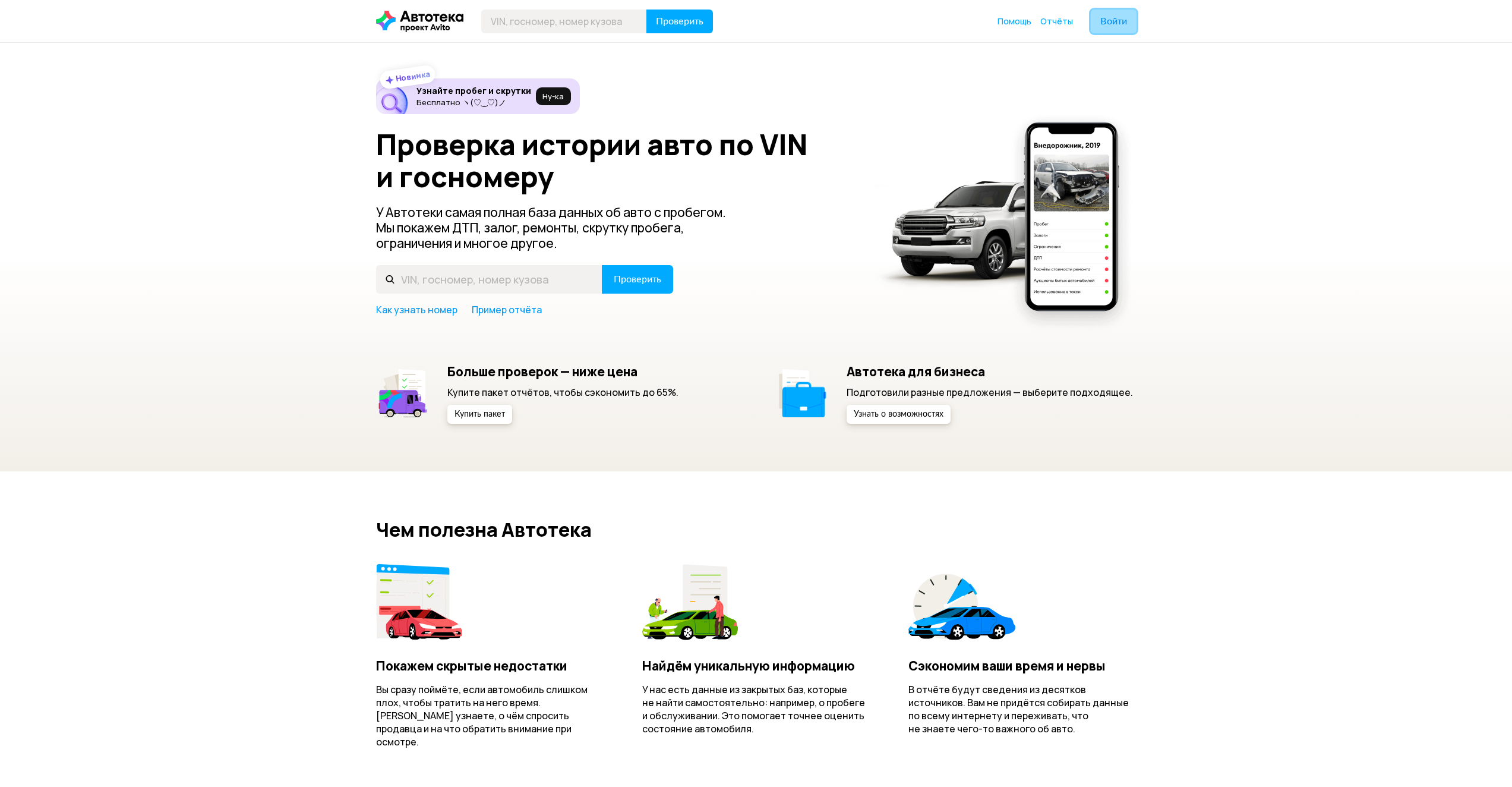
click at [1116, 19] on span "Войти" at bounding box center [1113, 22] width 27 height 10
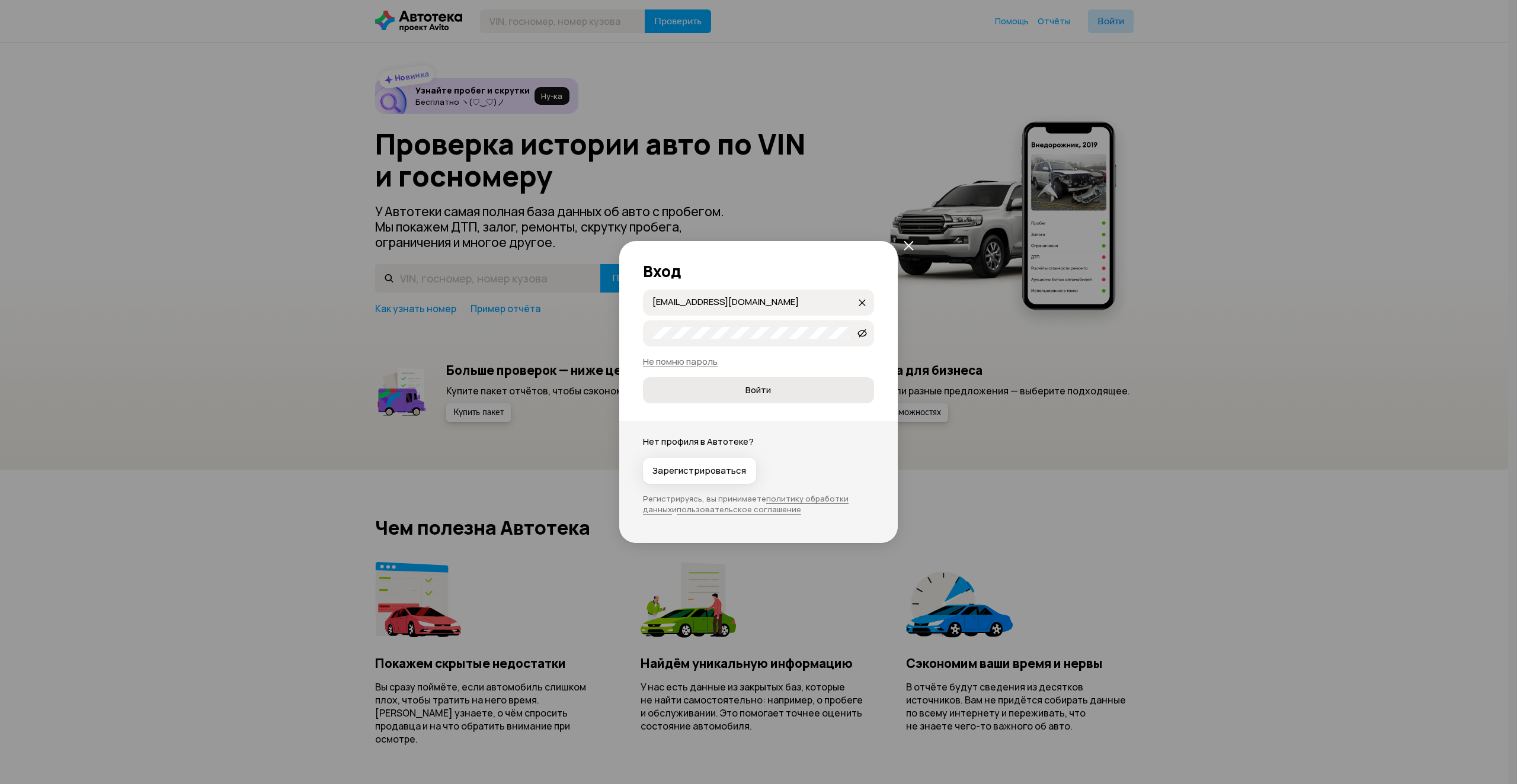
click at [735, 390] on span "Войти" at bounding box center [758, 389] width 211 height 12
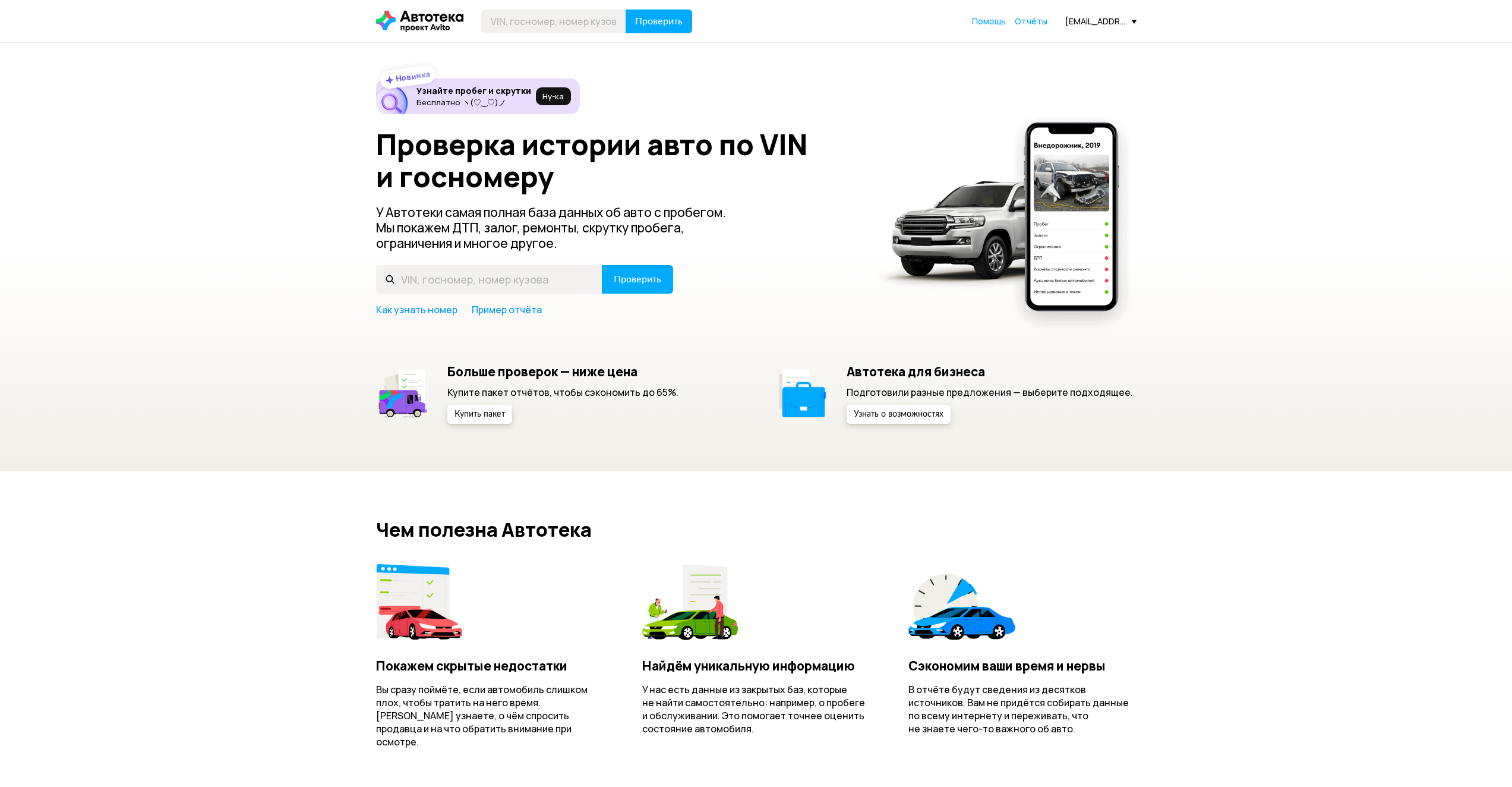
click at [1116, 21] on div "[EMAIL_ADDRESS][DOMAIN_NAME]" at bounding box center [1100, 21] width 71 height 12
click at [1085, 45] on link "Отчёты" at bounding box center [1081, 42] width 111 height 31
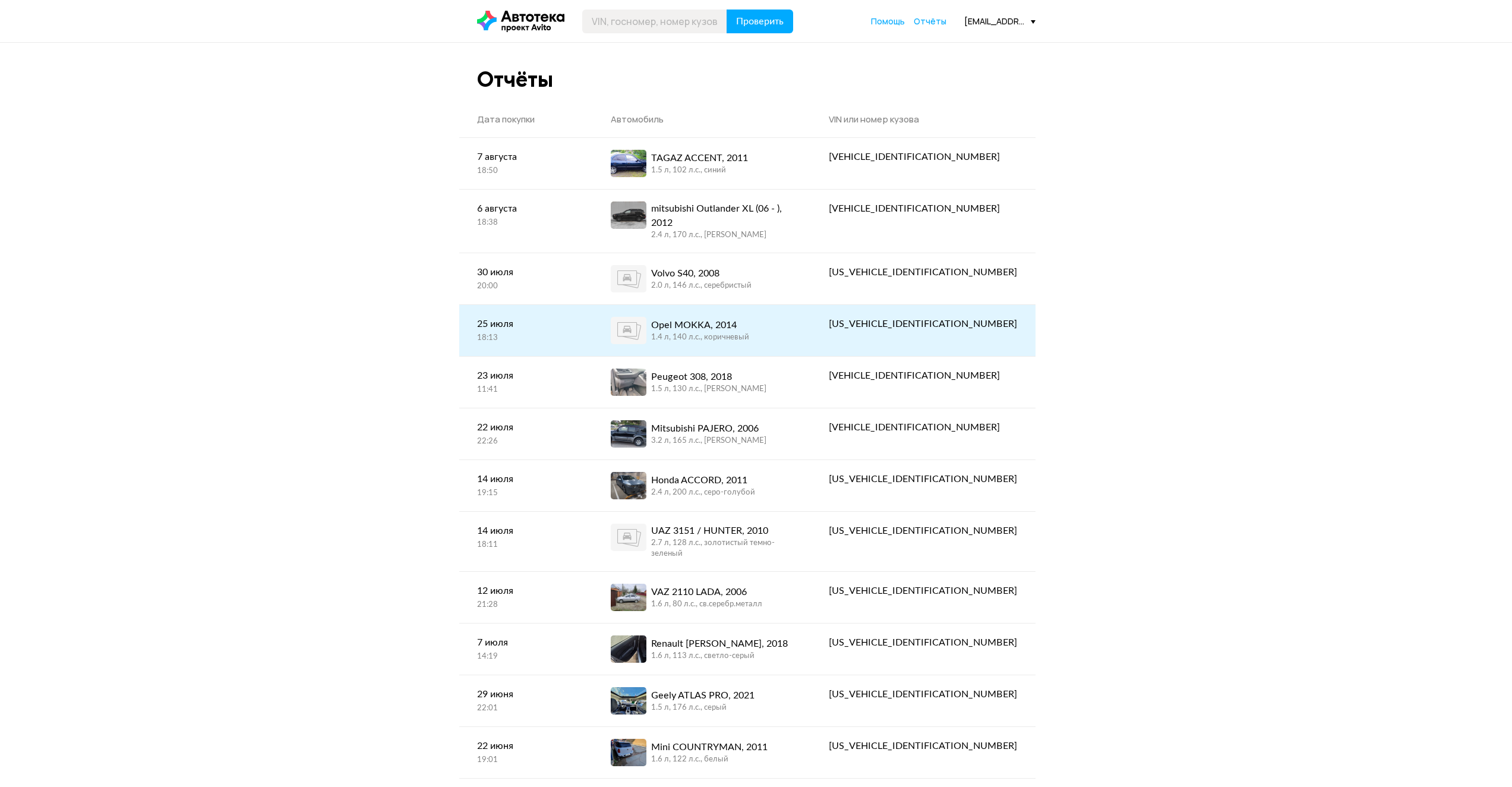
click at [743, 320] on div "Opel MOKKA, 2014" at bounding box center [699, 325] width 98 height 14
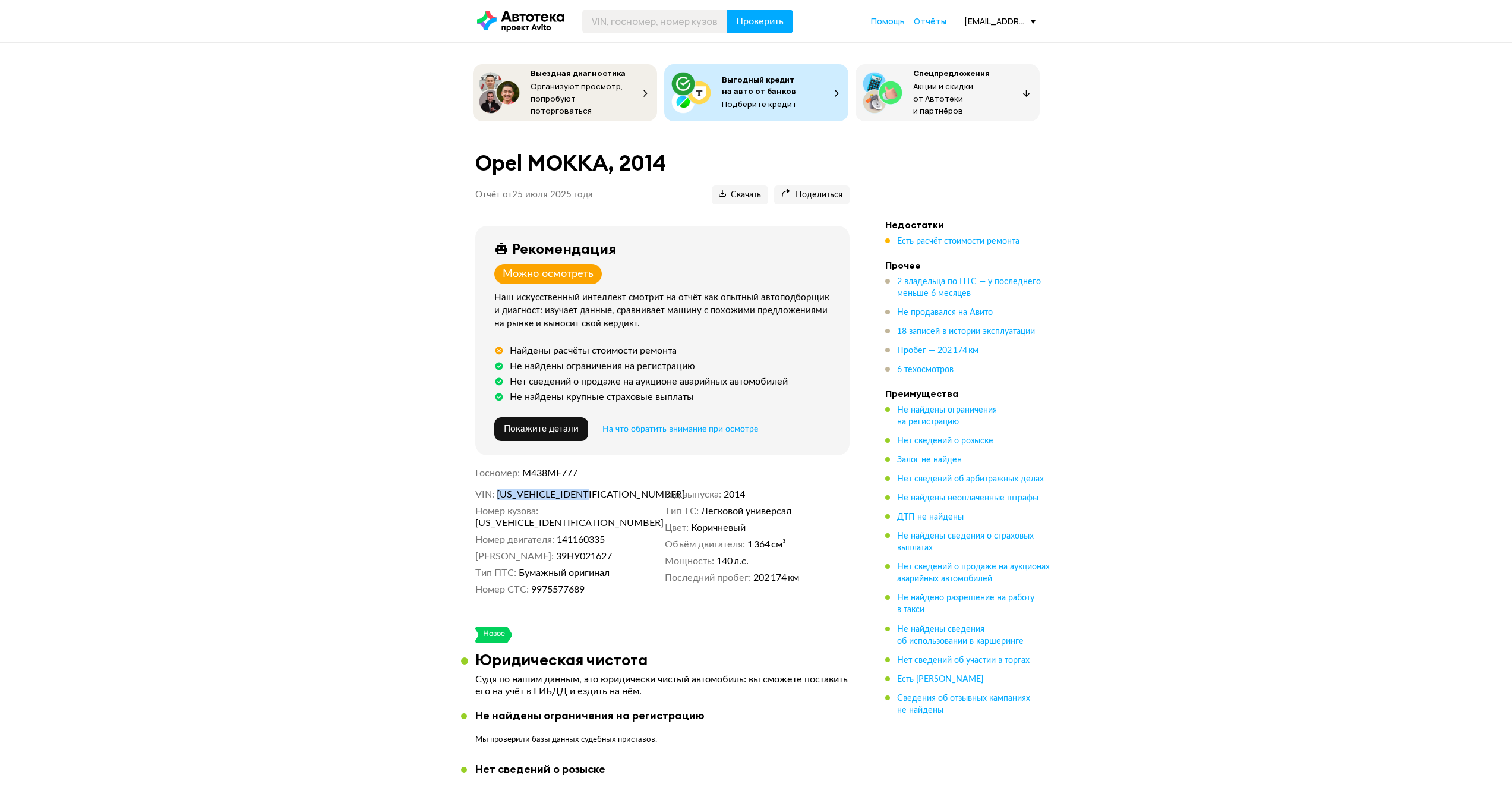
drag, startPoint x: 603, startPoint y: 490, endPoint x: 497, endPoint y: 496, distance: 106.2
click at [497, 496] on dd "[US_VEHICLE_IDENTIFICATION_NUMBER]" at bounding box center [578, 494] width 163 height 12
copy span "[US_VEHICLE_IDENTIFICATION_NUMBER]"
drag, startPoint x: 611, startPoint y: 150, endPoint x: 604, endPoint y: 161, distance: 13.0
click at [604, 161] on h1 "Opel MOKKA, 2014" at bounding box center [662, 163] width 374 height 25
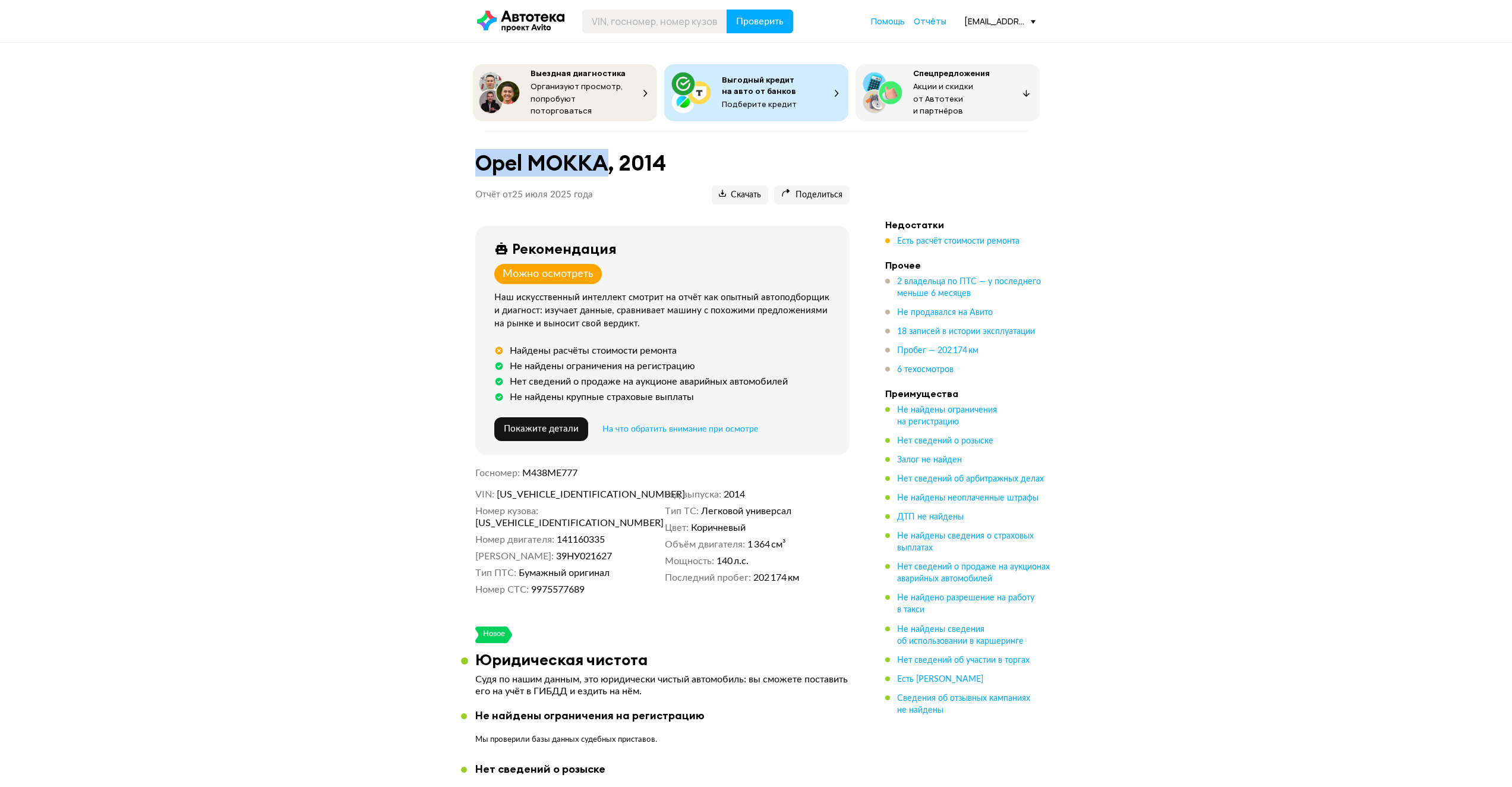
copy h1 "Opel MOKKA"
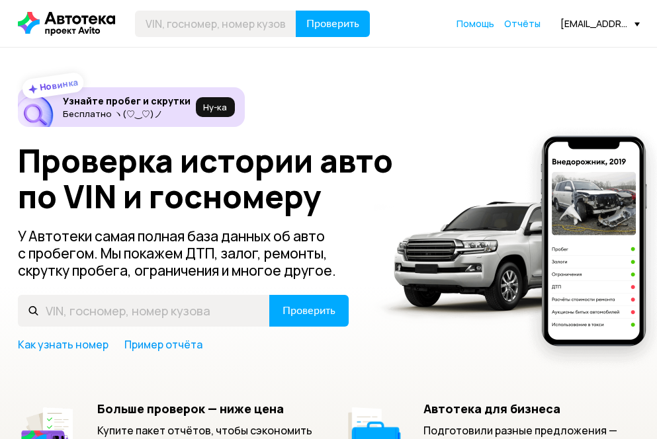
click at [589, 26] on div "[EMAIL_ADDRESS][DOMAIN_NAME]" at bounding box center [599, 23] width 79 height 13
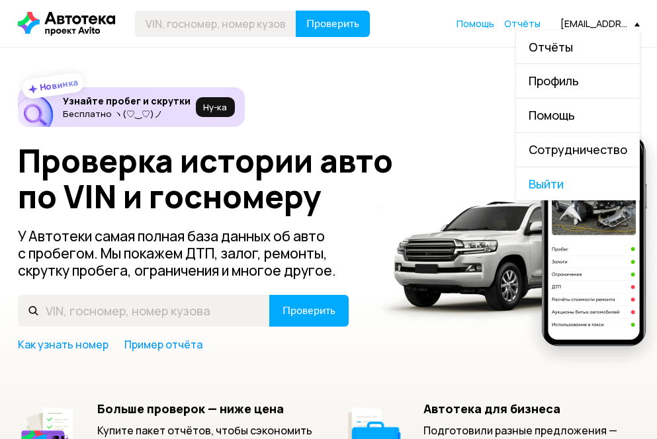
click at [591, 52] on link "Отчёты" at bounding box center [578, 47] width 124 height 34
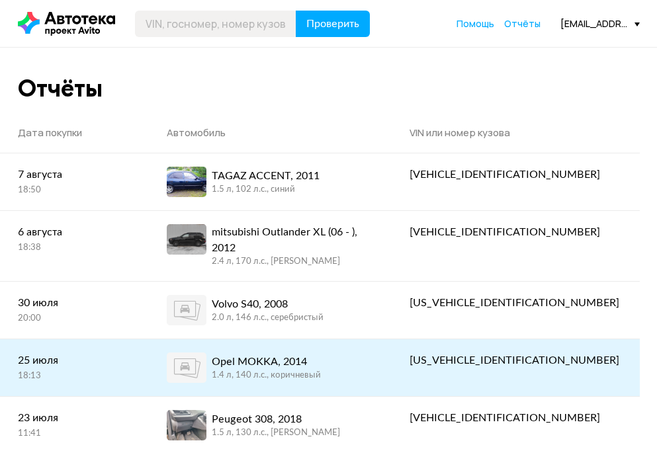
click at [321, 354] on div "Opel MOKKA, 2014" at bounding box center [266, 362] width 109 height 16
